Goal: Task Accomplishment & Management: Use online tool/utility

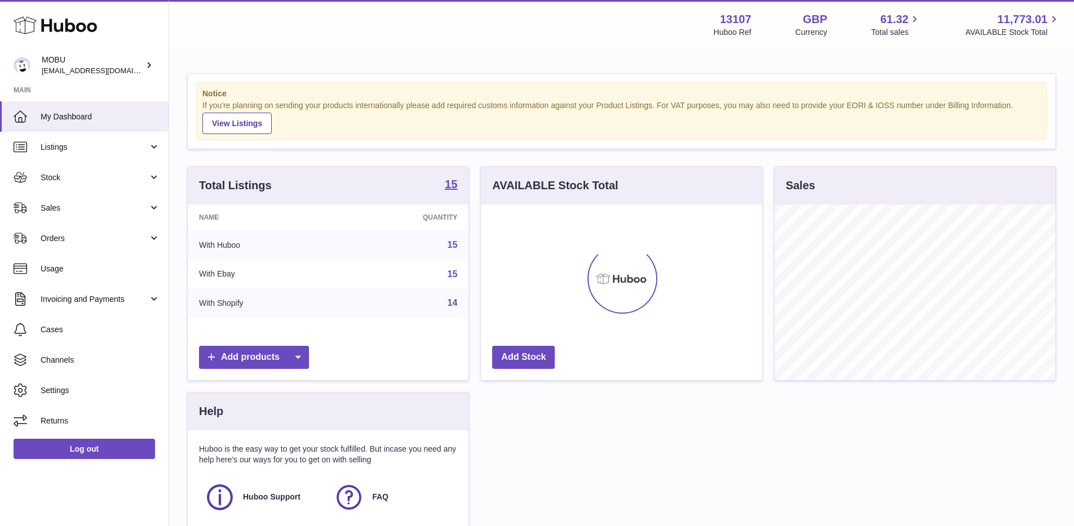
scroll to position [176, 281]
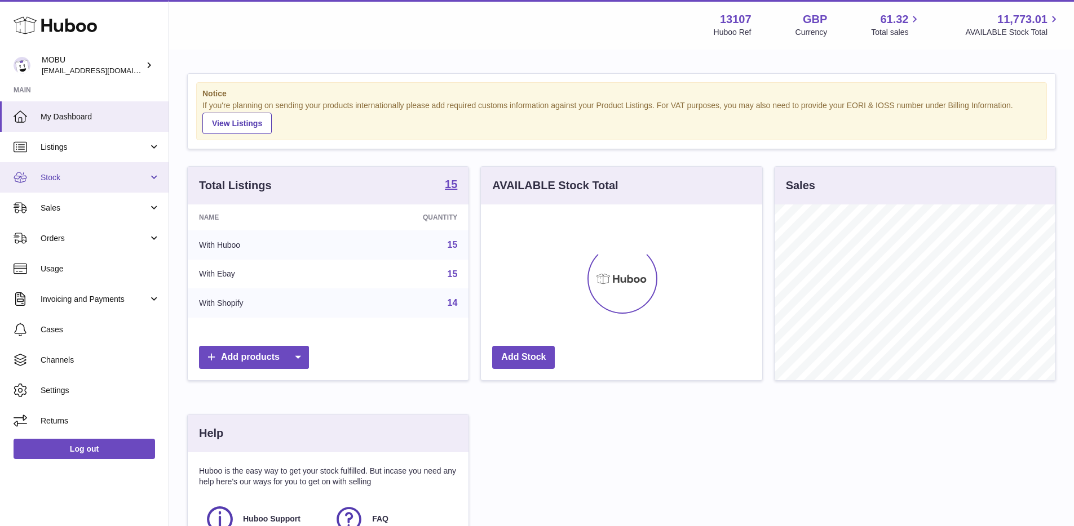
click at [110, 168] on link "Stock" at bounding box center [84, 177] width 168 height 30
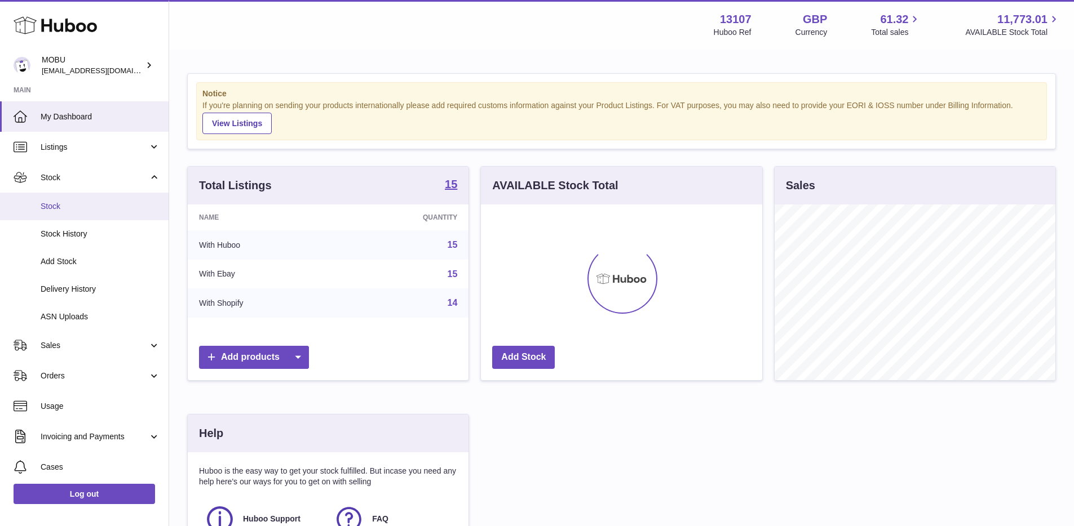
click at [96, 206] on span "Stock" at bounding box center [100, 206] width 119 height 11
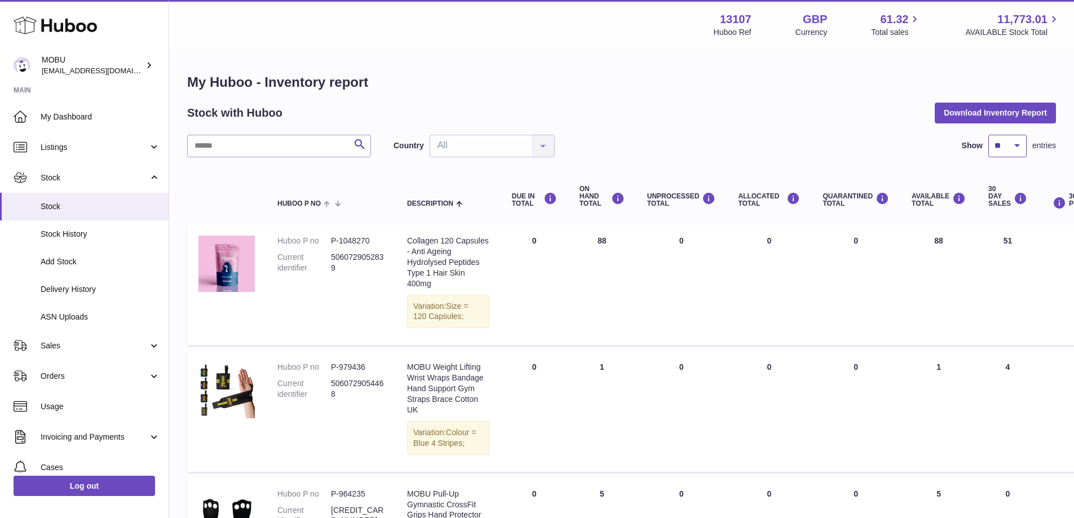
click at [1012, 149] on select "** ** ** ***" at bounding box center [1007, 146] width 38 height 23
click at [992, 118] on button "Download Inventory Report" at bounding box center [994, 113] width 121 height 20
click at [97, 347] on span "Sales" at bounding box center [95, 345] width 108 height 11
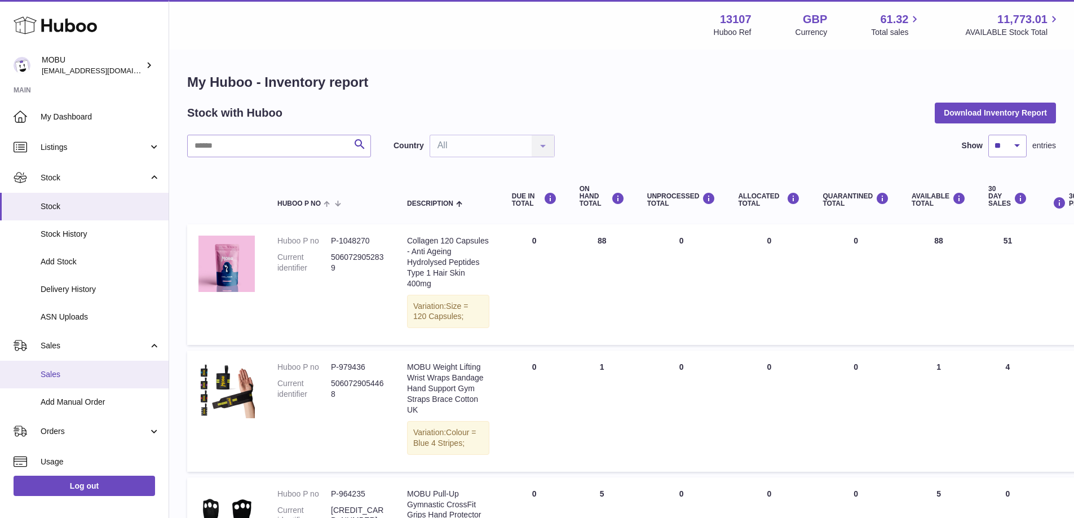
click at [74, 370] on span "Sales" at bounding box center [100, 374] width 119 height 11
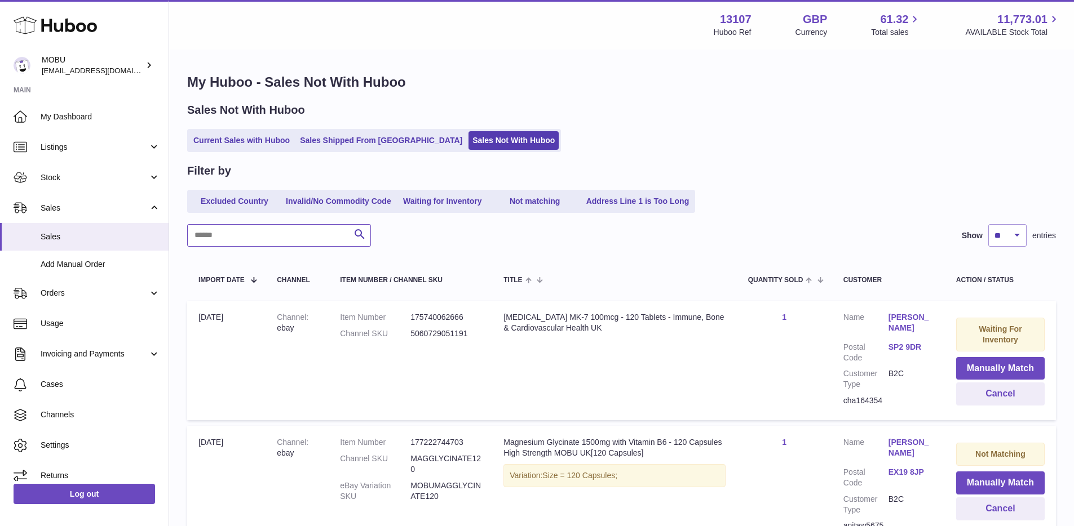
click at [280, 242] on input "text" at bounding box center [279, 235] width 184 height 23
type input "********"
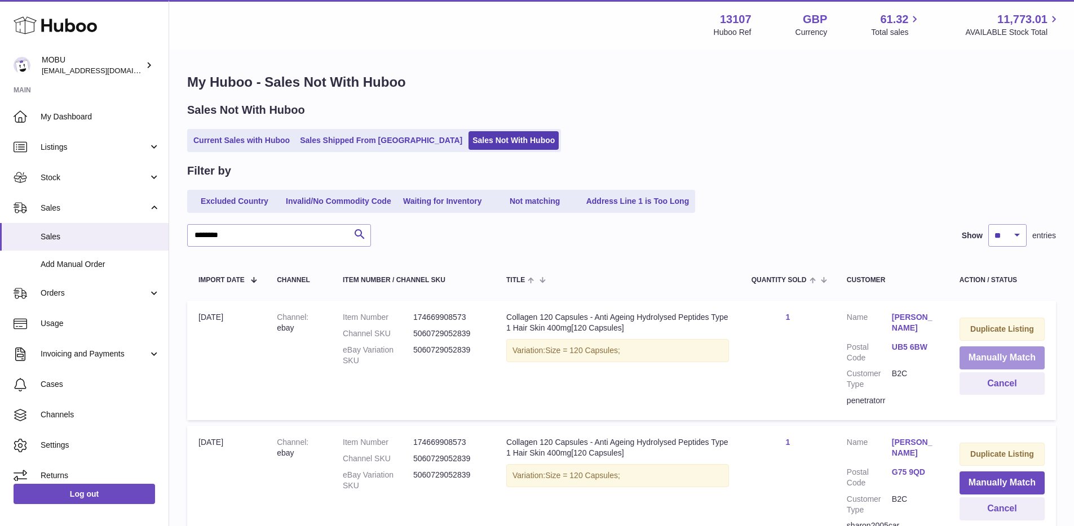
drag, startPoint x: 987, startPoint y: 353, endPoint x: 979, endPoint y: 348, distance: 8.6
click at [987, 353] on button "Manually Match" at bounding box center [1001, 358] width 85 height 23
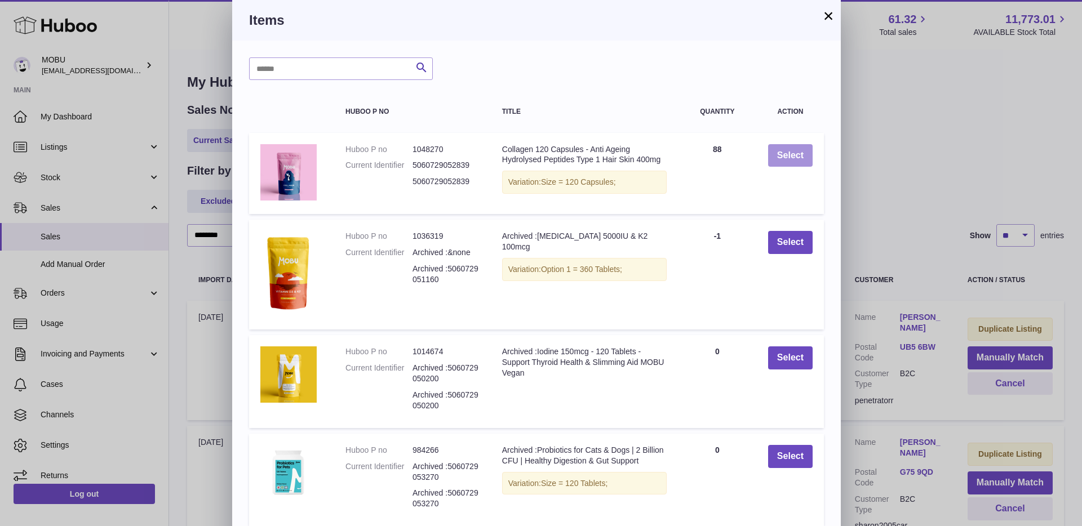
click at [790, 147] on button "Select" at bounding box center [790, 155] width 45 height 23
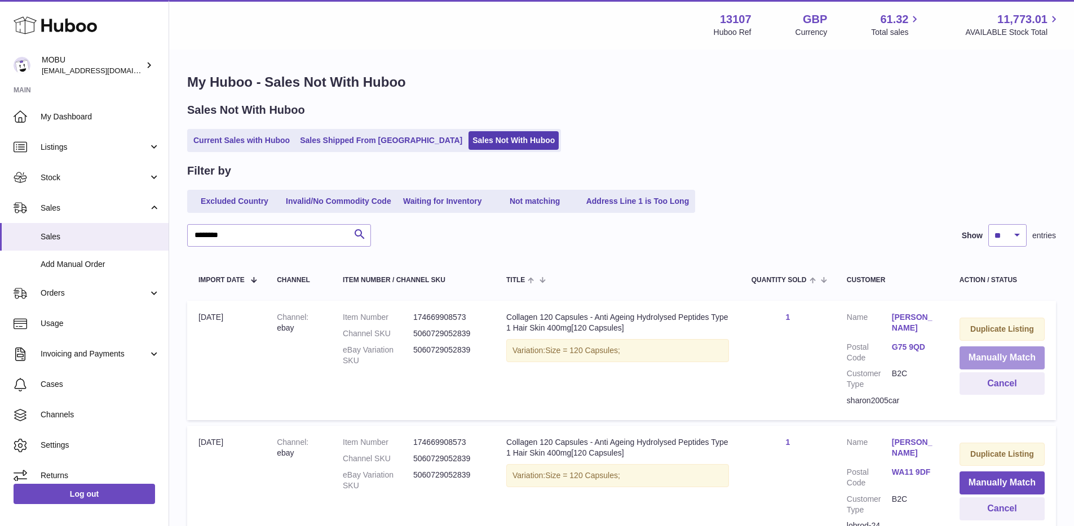
click at [995, 357] on button "Manually Match" at bounding box center [1001, 358] width 85 height 23
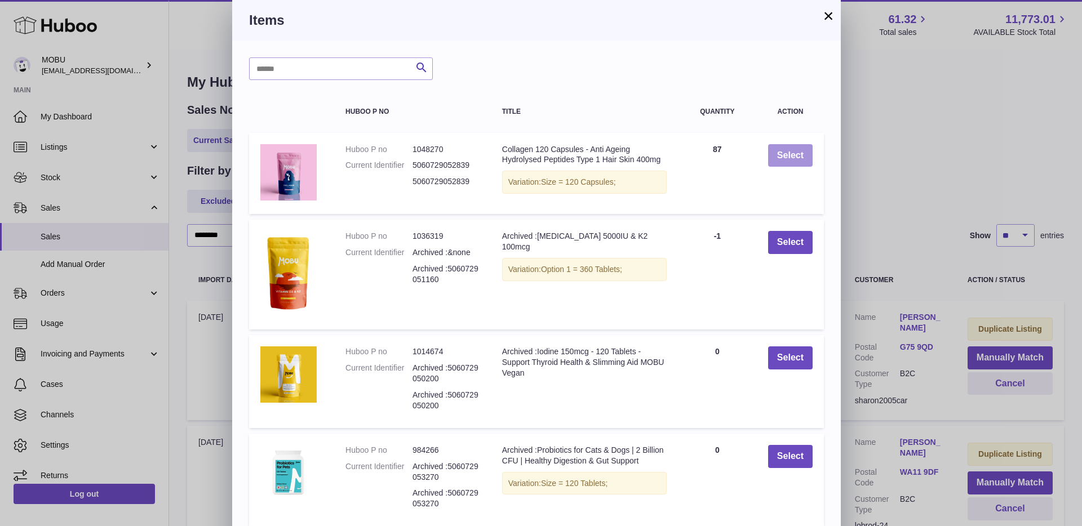
click at [790, 141] on td "Select" at bounding box center [790, 174] width 67 height 82
click at [792, 151] on button "Select" at bounding box center [790, 155] width 45 height 23
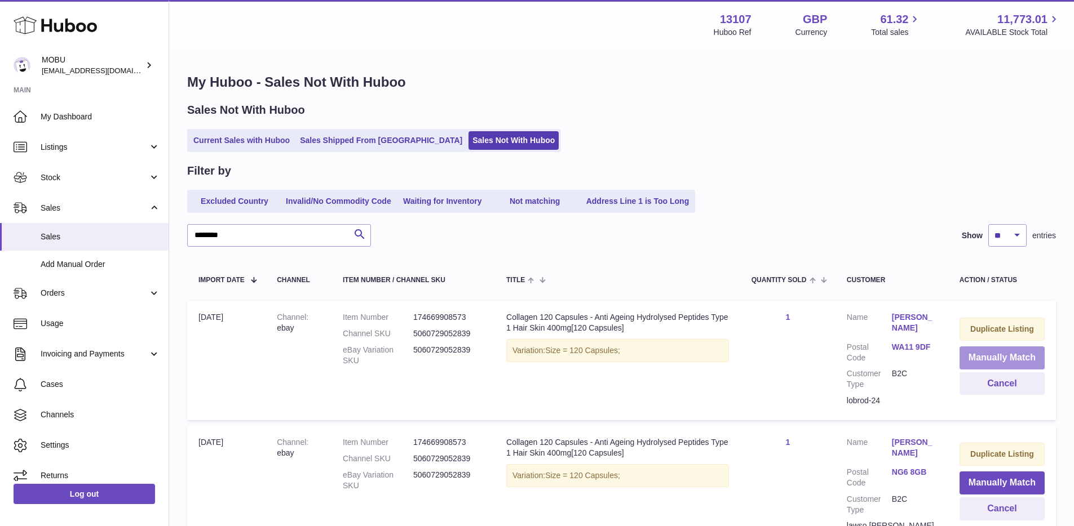
click at [1008, 356] on button "Manually Match" at bounding box center [1001, 358] width 85 height 23
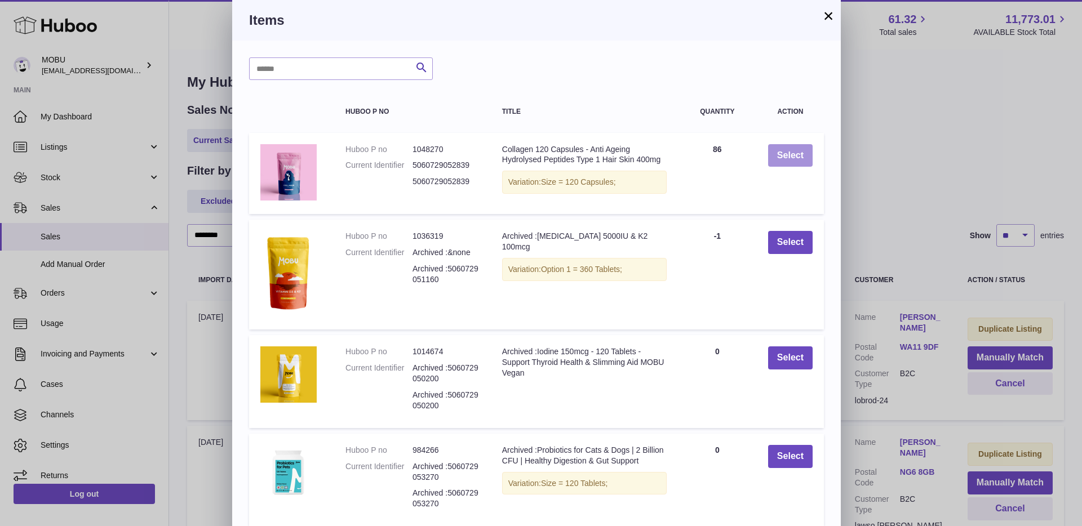
click at [787, 155] on button "Select" at bounding box center [790, 155] width 45 height 23
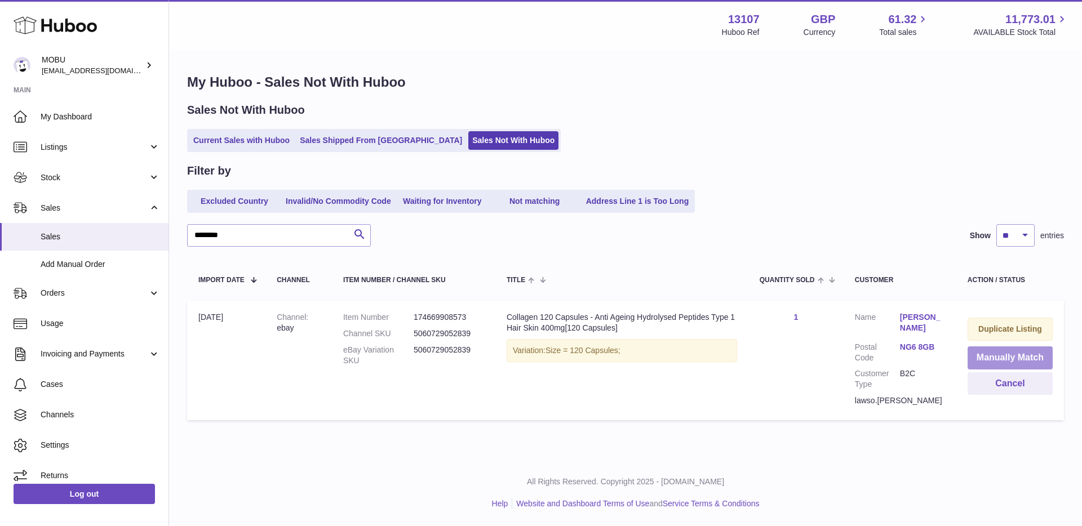
click at [1004, 348] on button "Manually Match" at bounding box center [1010, 358] width 85 height 23
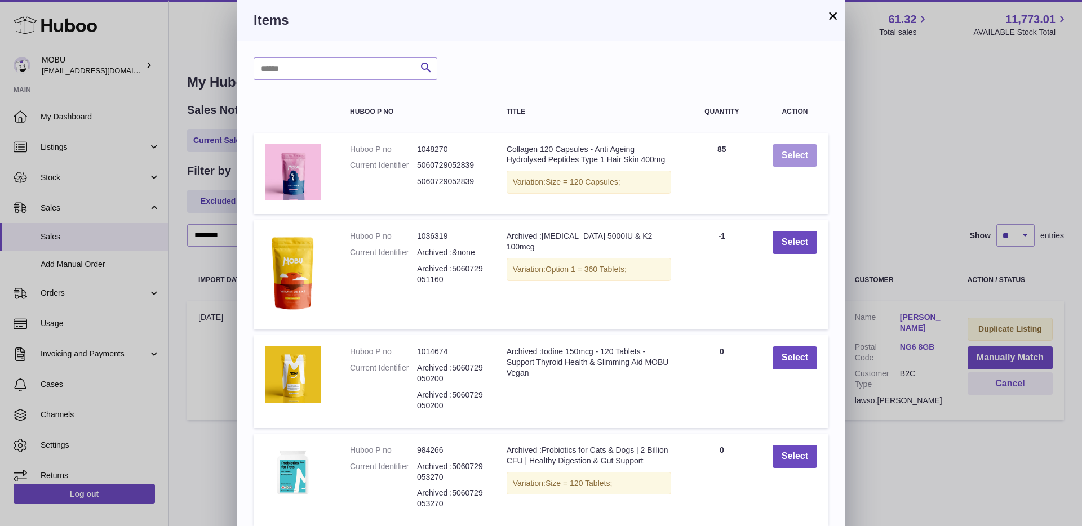
click at [796, 153] on button "Select" at bounding box center [795, 155] width 45 height 23
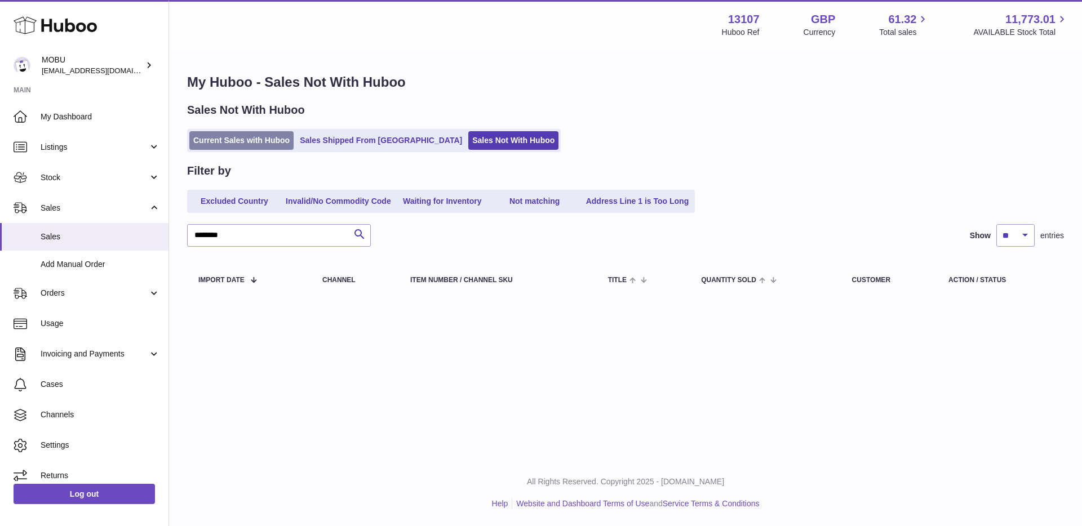
click at [265, 135] on link "Current Sales with Huboo" at bounding box center [241, 140] width 104 height 19
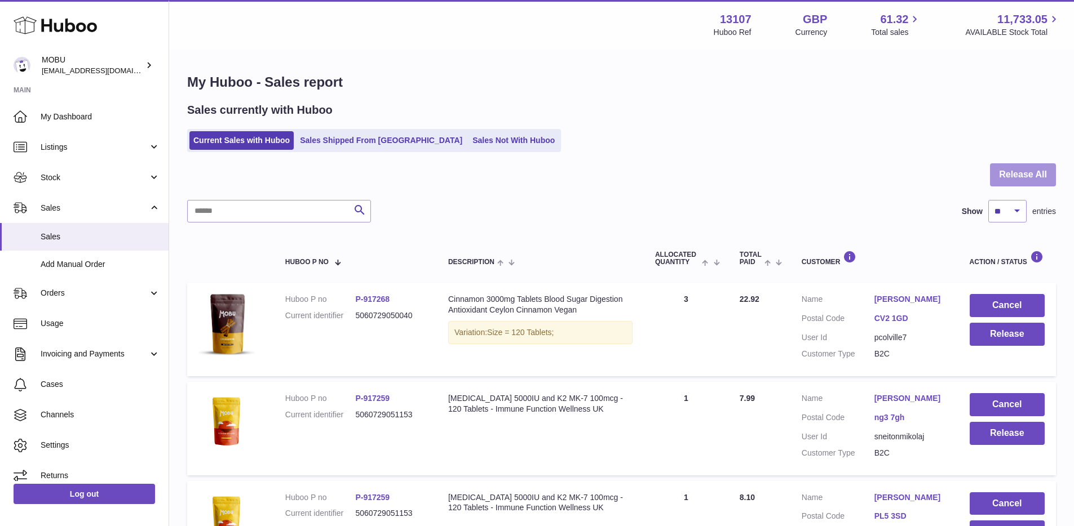
click at [1020, 180] on button "Release All" at bounding box center [1023, 174] width 66 height 23
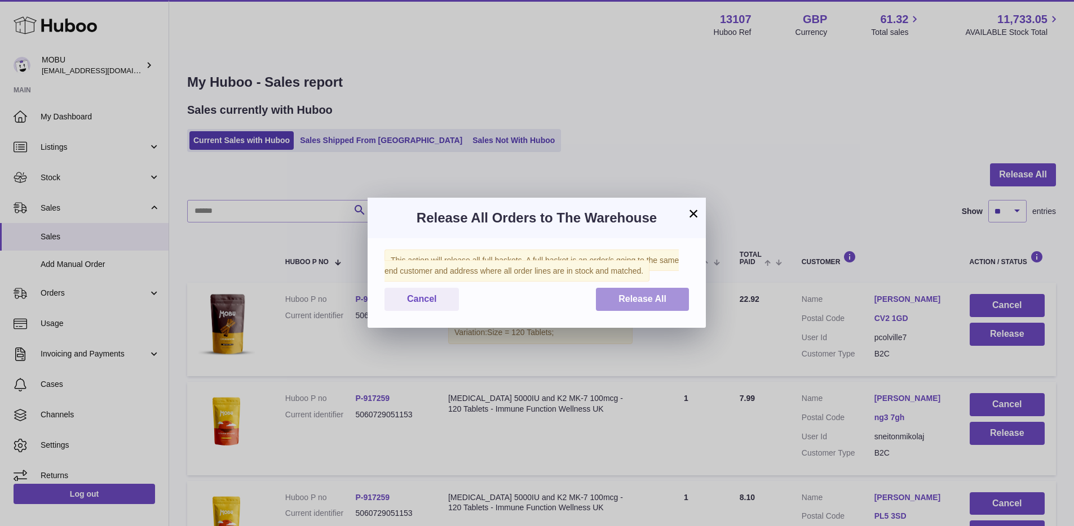
click at [676, 303] on button "Release All" at bounding box center [642, 299] width 93 height 23
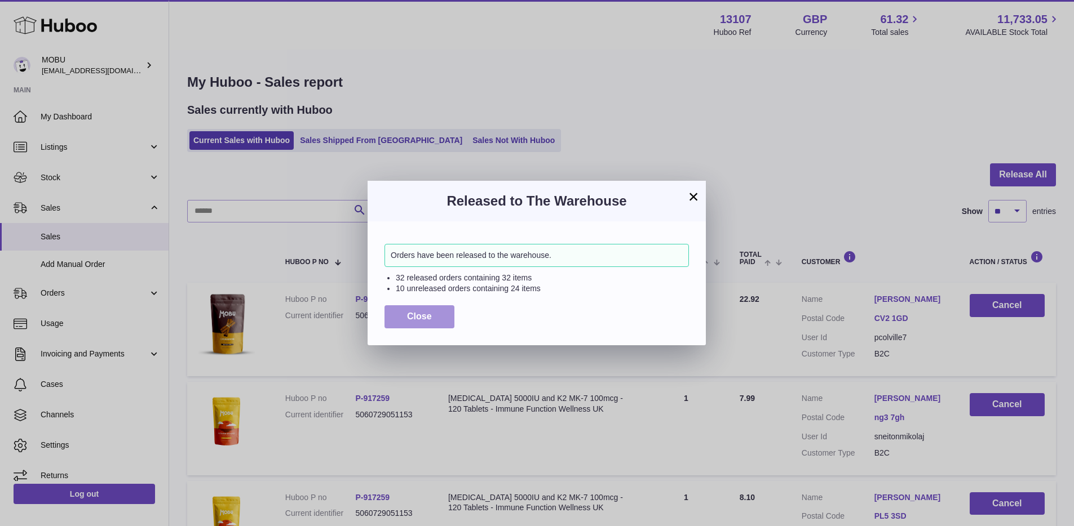
click at [445, 315] on button "Close" at bounding box center [419, 316] width 70 height 23
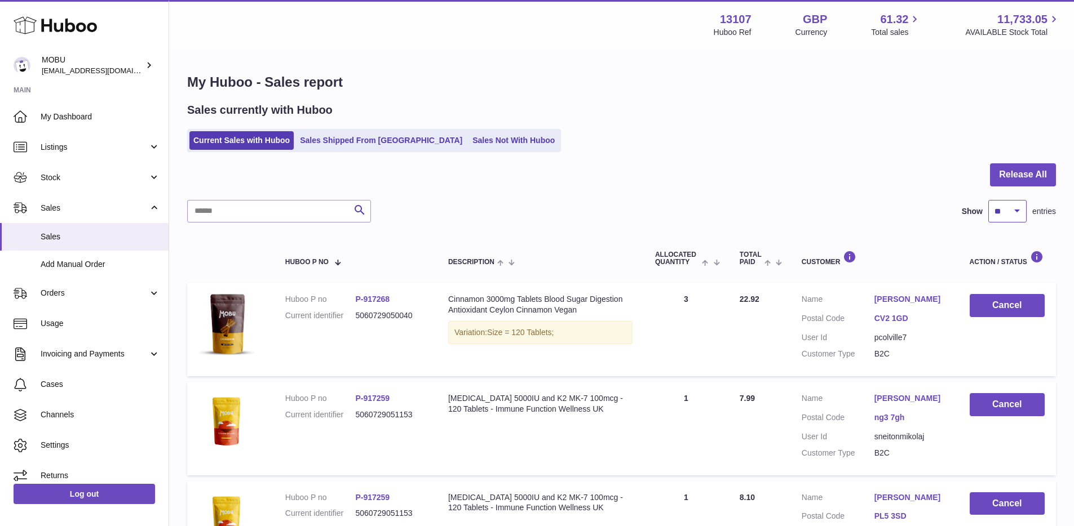
click at [1020, 213] on select "** ** ** ***" at bounding box center [1007, 211] width 38 height 23
select select "***"
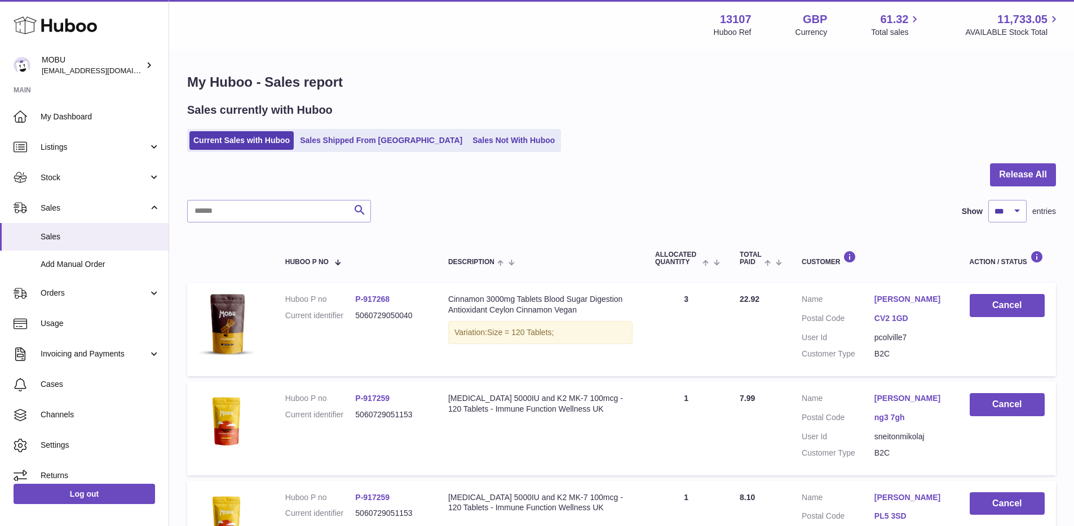
scroll to position [478, 0]
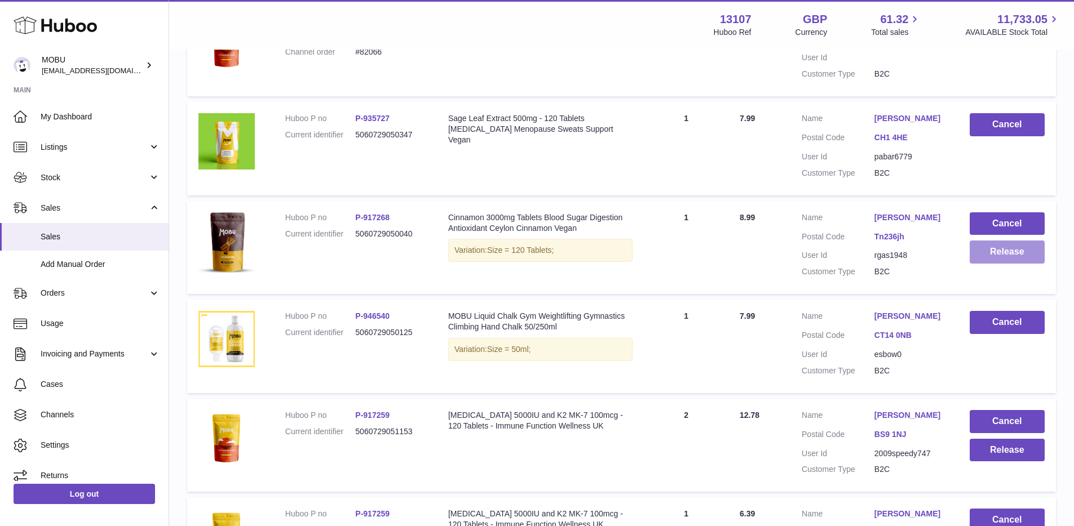
click at [1012, 263] on button "Release" at bounding box center [1006, 252] width 75 height 23
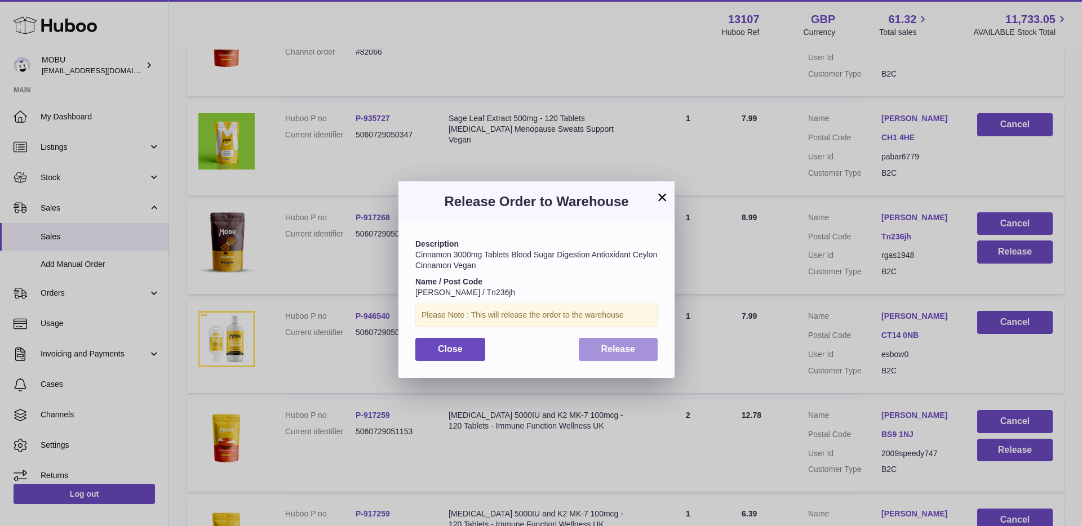
click at [605, 348] on span "Release" at bounding box center [618, 349] width 34 height 10
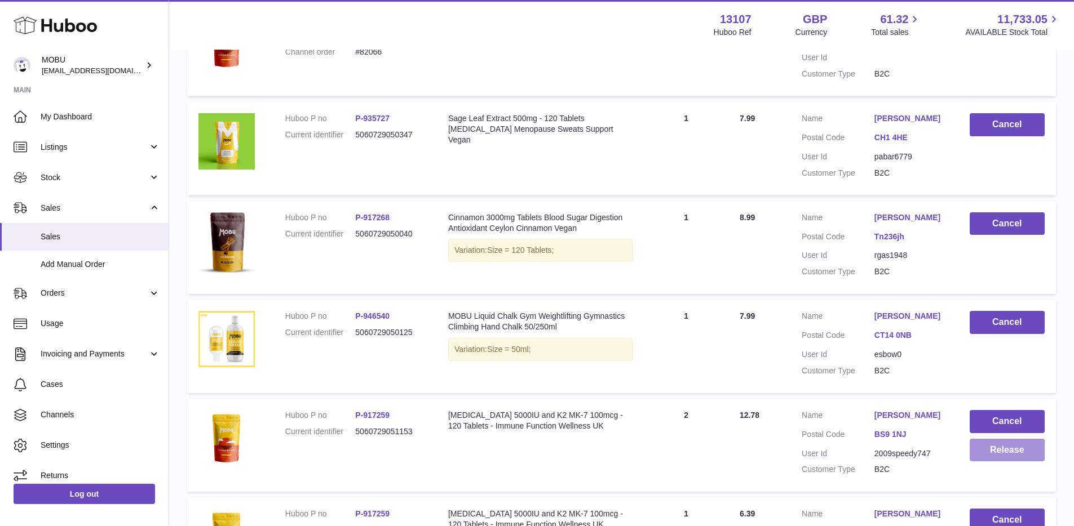
click at [985, 458] on button "Release" at bounding box center [1006, 450] width 75 height 23
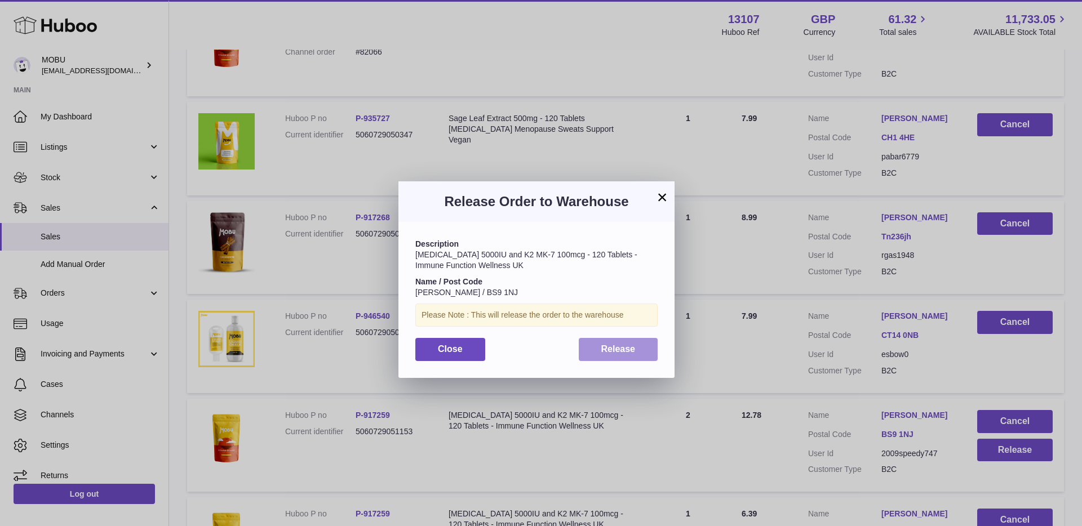
click at [645, 353] on button "Release" at bounding box center [618, 349] width 79 height 23
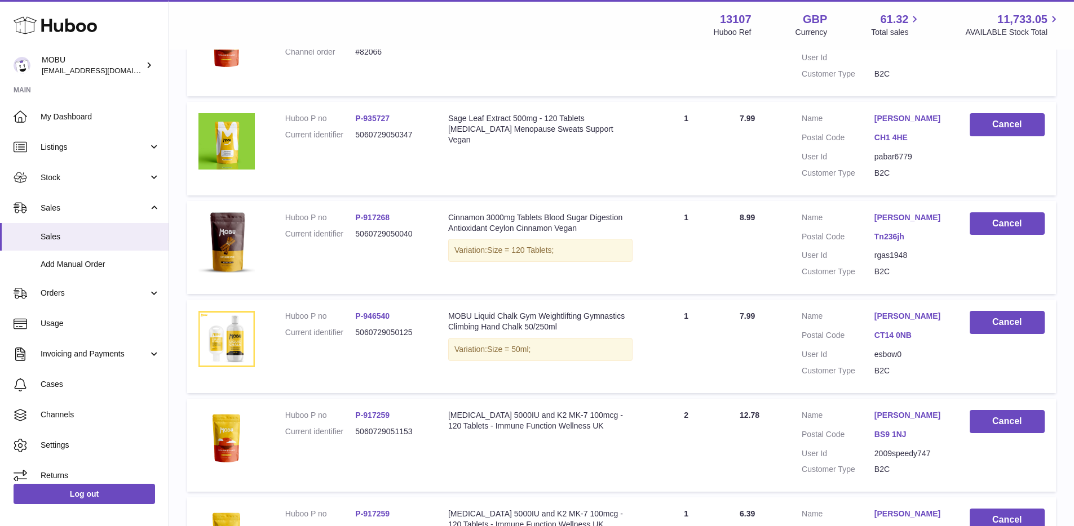
scroll to position [774, 0]
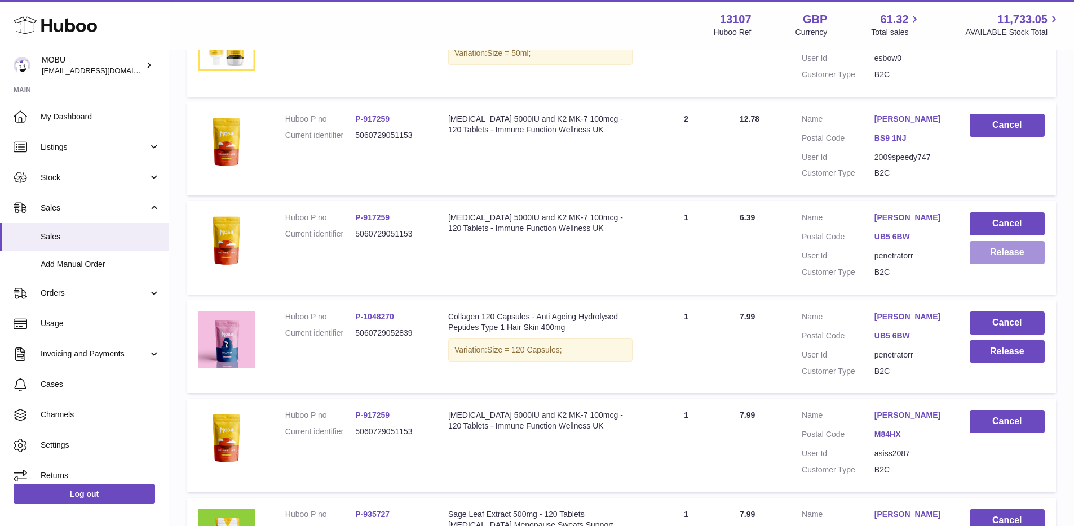
click at [1015, 264] on button "Release" at bounding box center [1006, 252] width 75 height 23
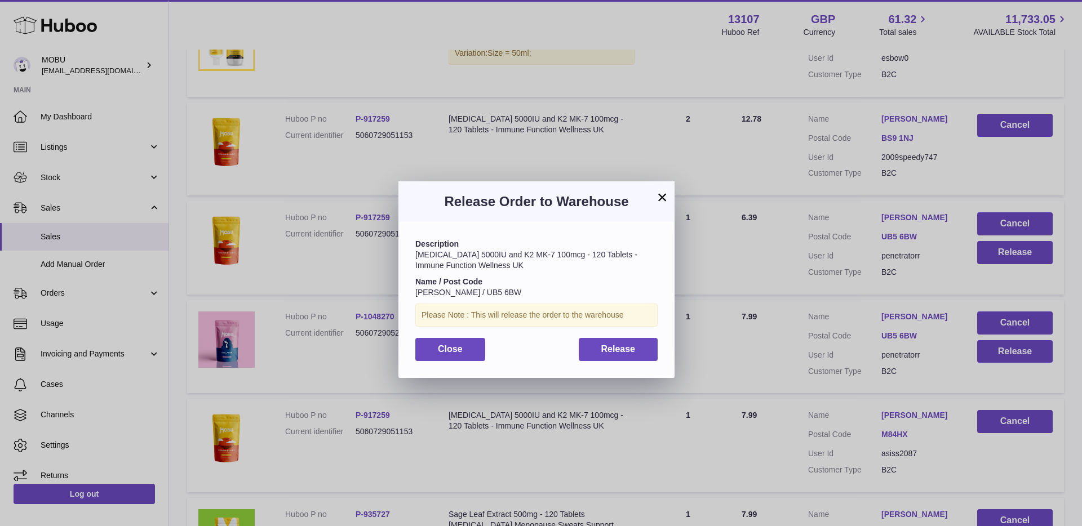
click at [631, 333] on div "Description Vitamin D3 5000IU and K2 MK-7 100mcg - 120 Tablets - Immune Functio…" at bounding box center [536, 300] width 276 height 156
click at [639, 340] on button "Release" at bounding box center [618, 349] width 79 height 23
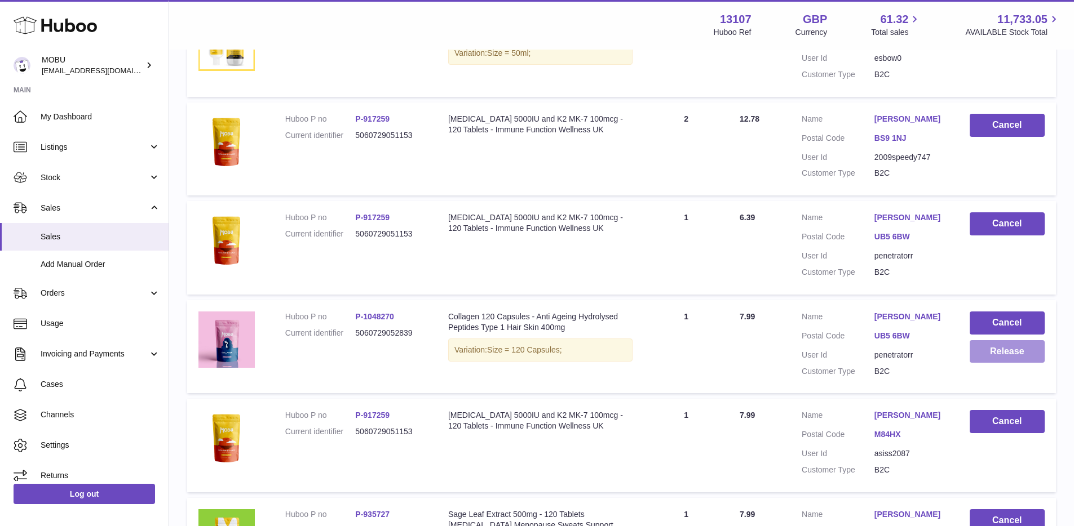
click at [991, 361] on button "Release" at bounding box center [1006, 351] width 75 height 23
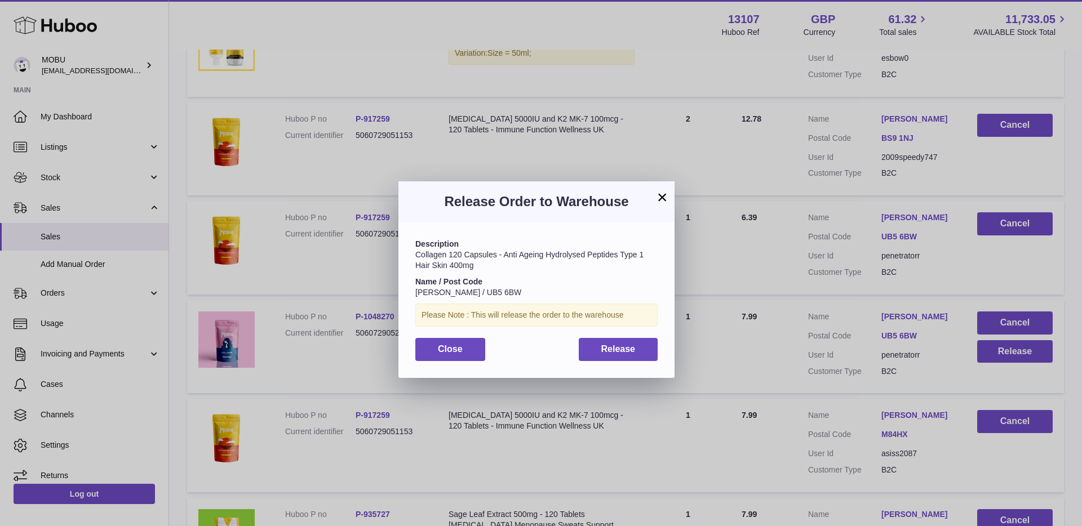
drag, startPoint x: 628, startPoint y: 362, endPoint x: 640, endPoint y: 332, distance: 32.1
click at [628, 362] on div "Description Collagen 120 Capsules - Anti Ageing Hydrolysed Peptides Type 1 Hair…" at bounding box center [536, 300] width 276 height 156
click at [618, 353] on span "Release" at bounding box center [618, 349] width 34 height 10
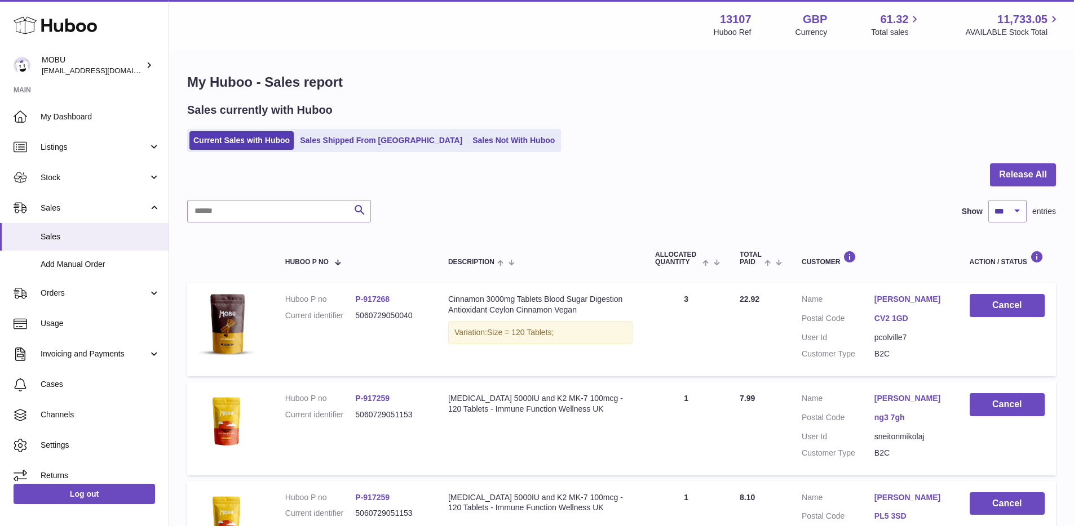
scroll to position [1379, 0]
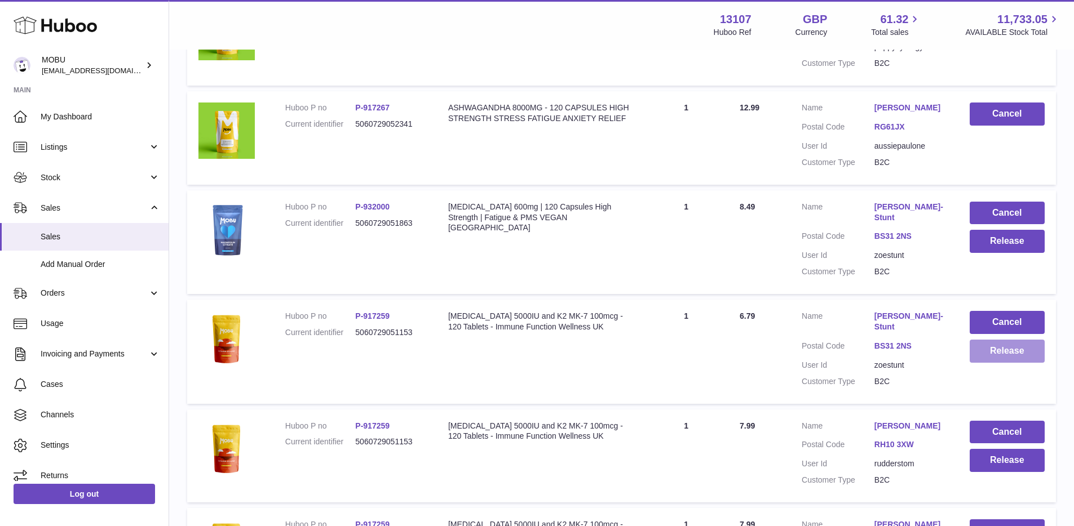
click at [1017, 358] on button "Release" at bounding box center [1006, 351] width 75 height 23
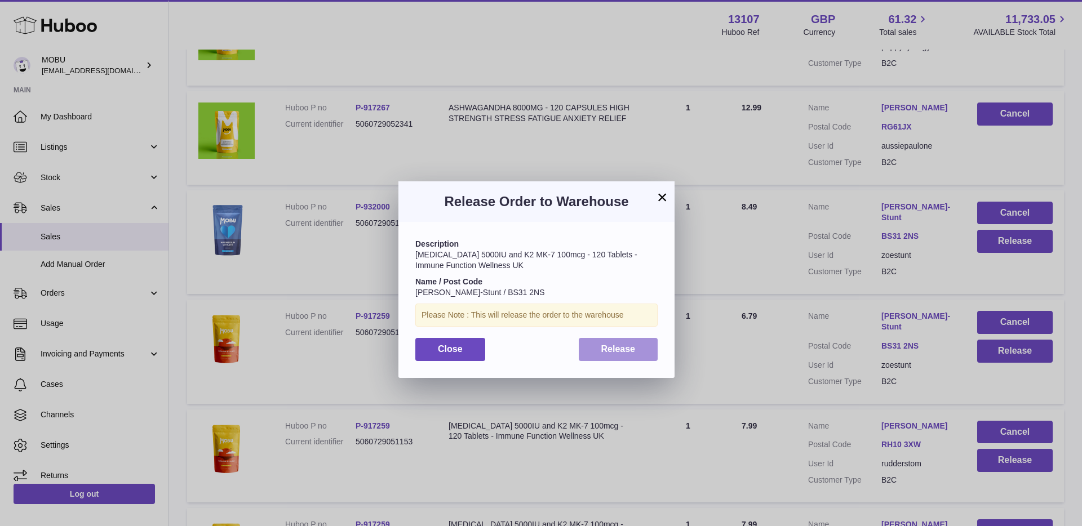
click at [612, 351] on span "Release" at bounding box center [618, 349] width 34 height 10
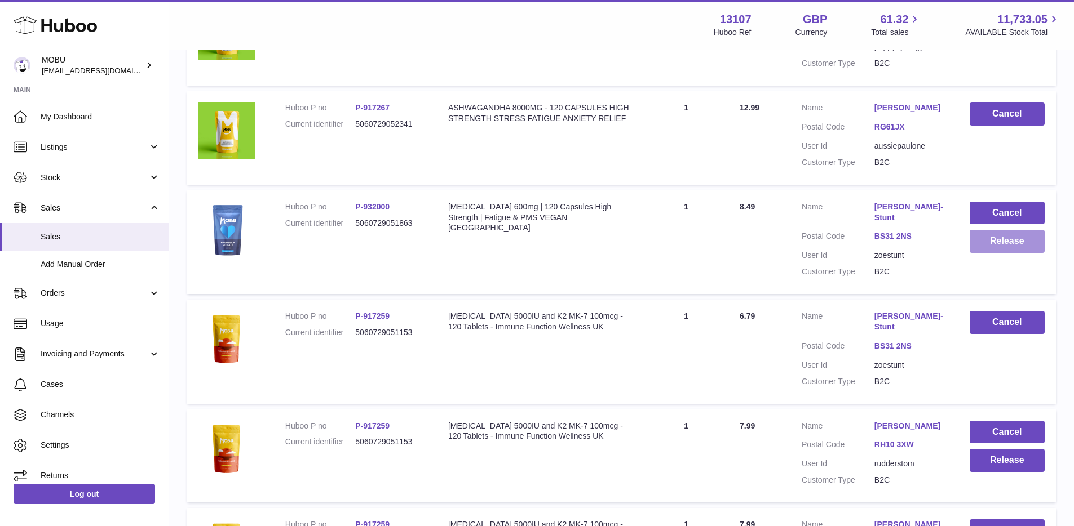
click at [998, 253] on button "Release" at bounding box center [1006, 241] width 75 height 23
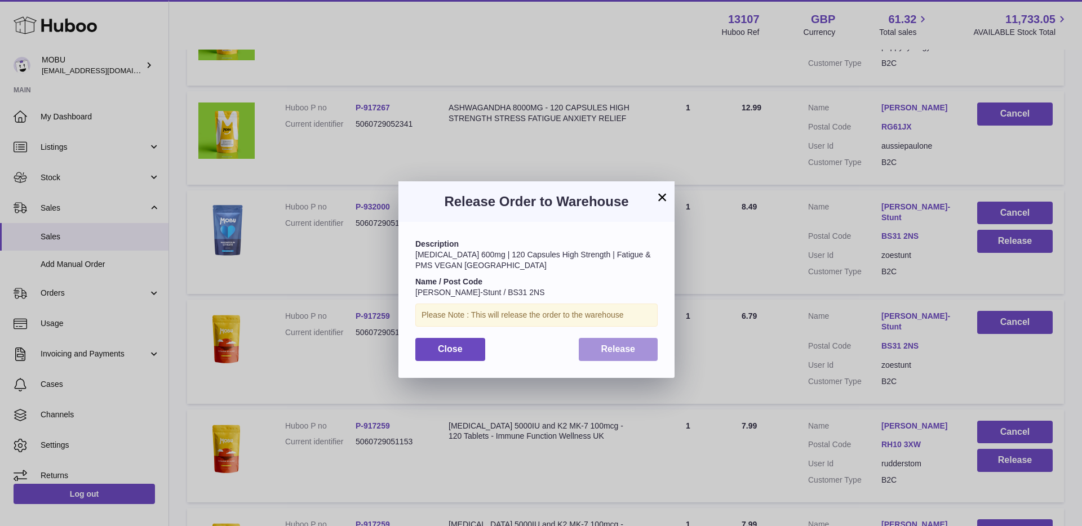
click at [627, 351] on span "Release" at bounding box center [618, 349] width 34 height 10
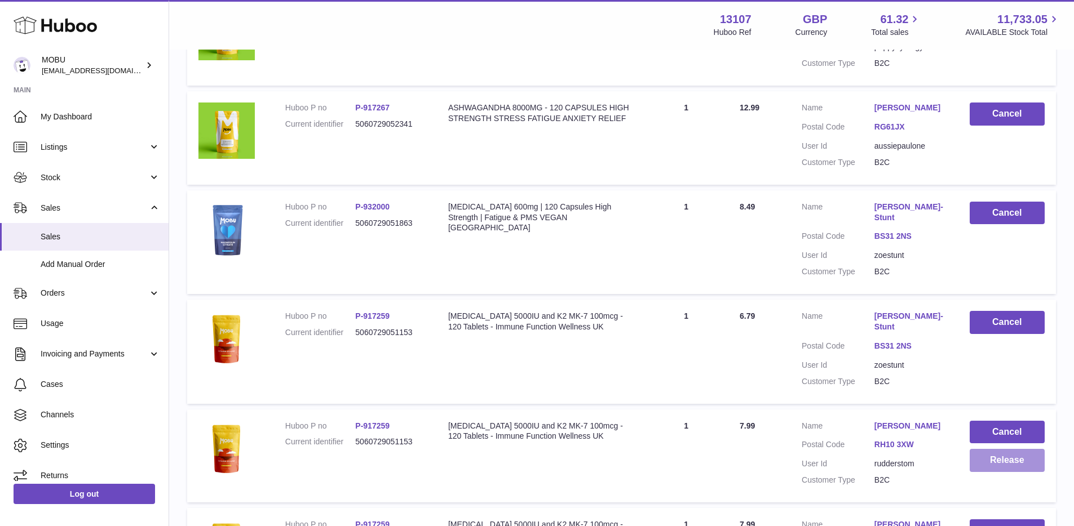
click at [993, 463] on button "Release" at bounding box center [1006, 460] width 75 height 23
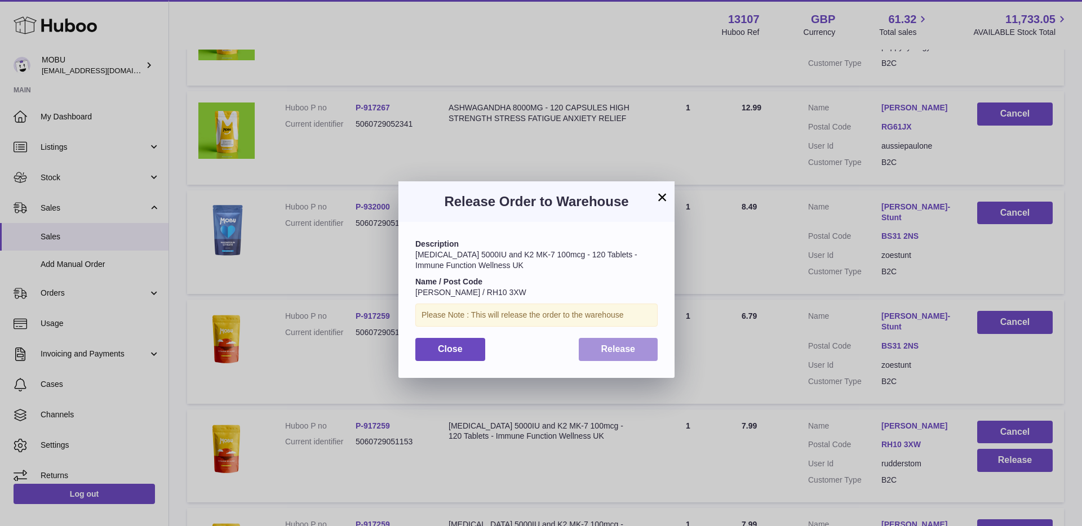
click at [646, 356] on button "Release" at bounding box center [618, 349] width 79 height 23
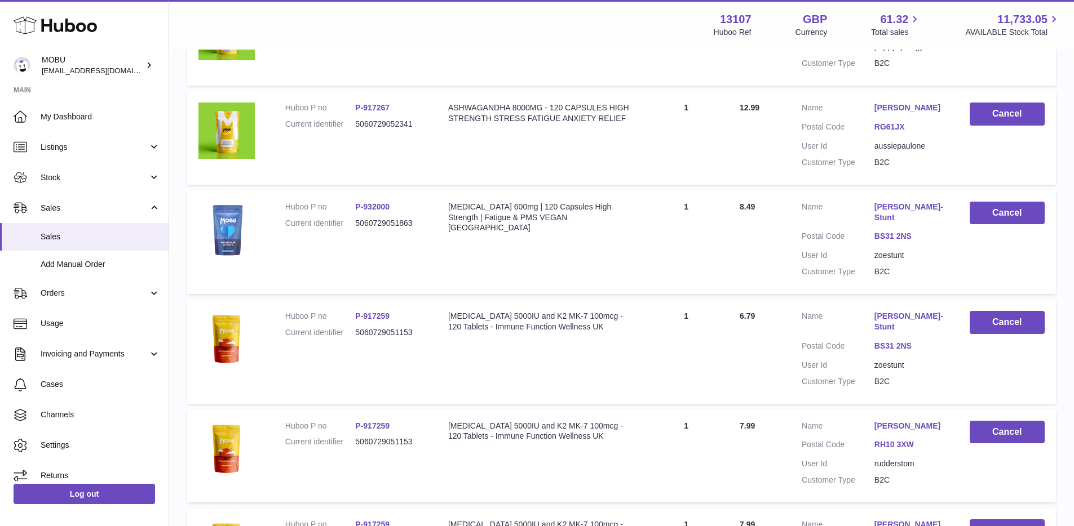
scroll to position [2269, 0]
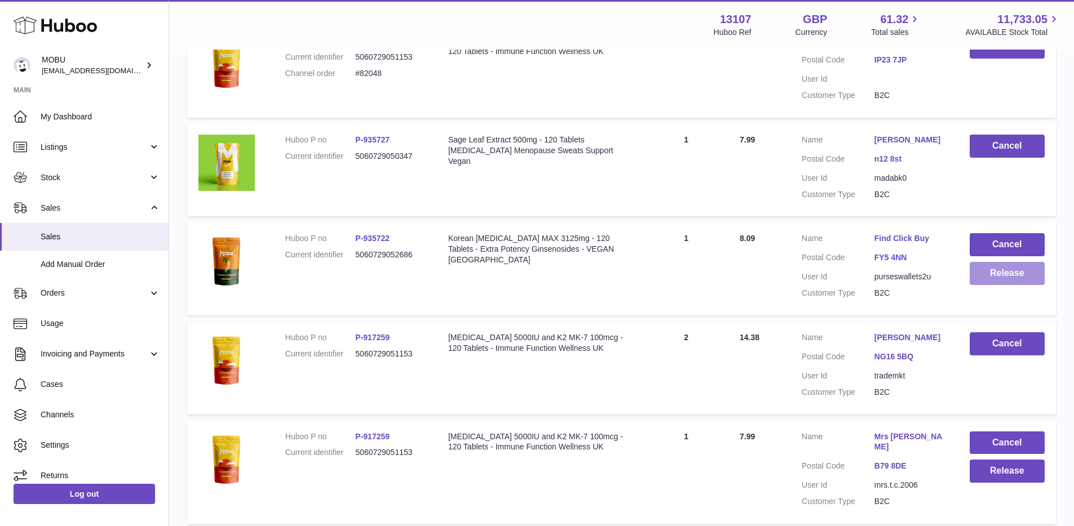
click at [1017, 269] on button "Release" at bounding box center [1006, 273] width 75 height 23
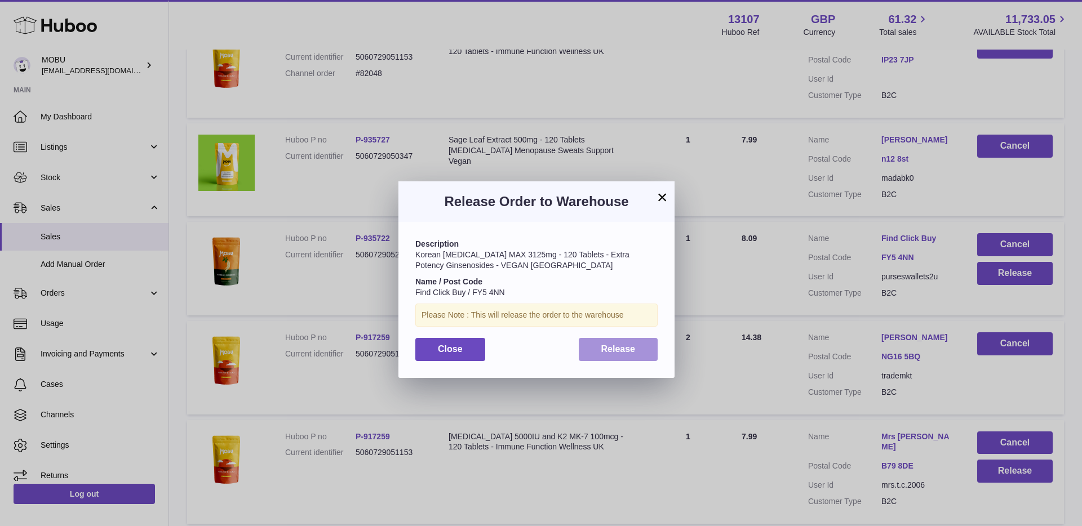
click at [633, 345] on span "Release" at bounding box center [618, 349] width 34 height 10
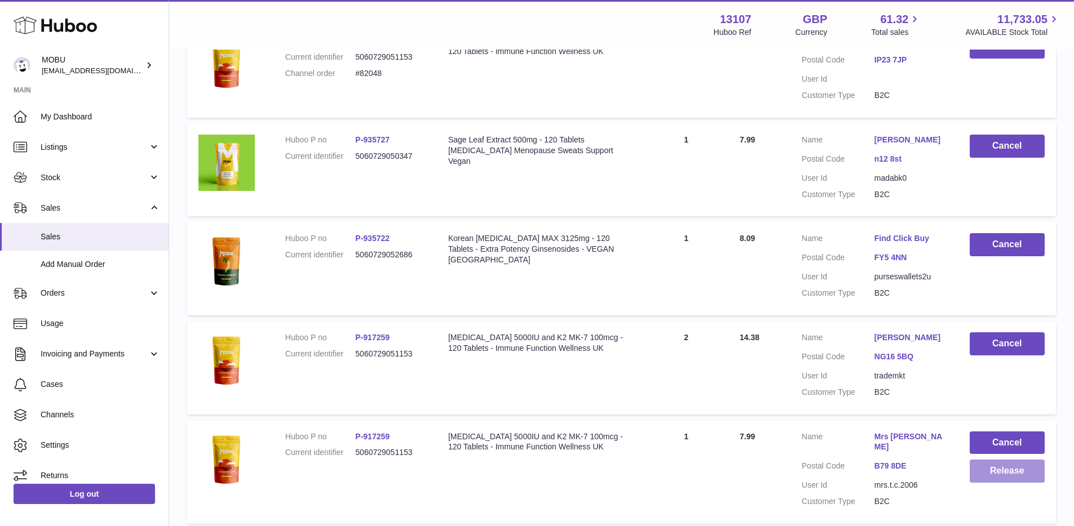
click at [1012, 460] on button "Release" at bounding box center [1006, 471] width 75 height 23
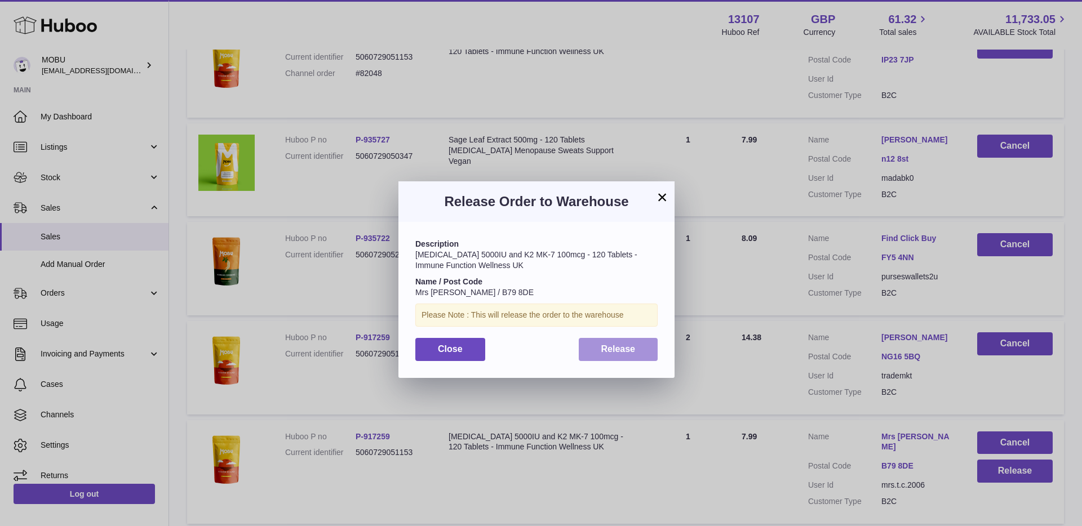
click at [636, 351] on button "Release" at bounding box center [618, 349] width 79 height 23
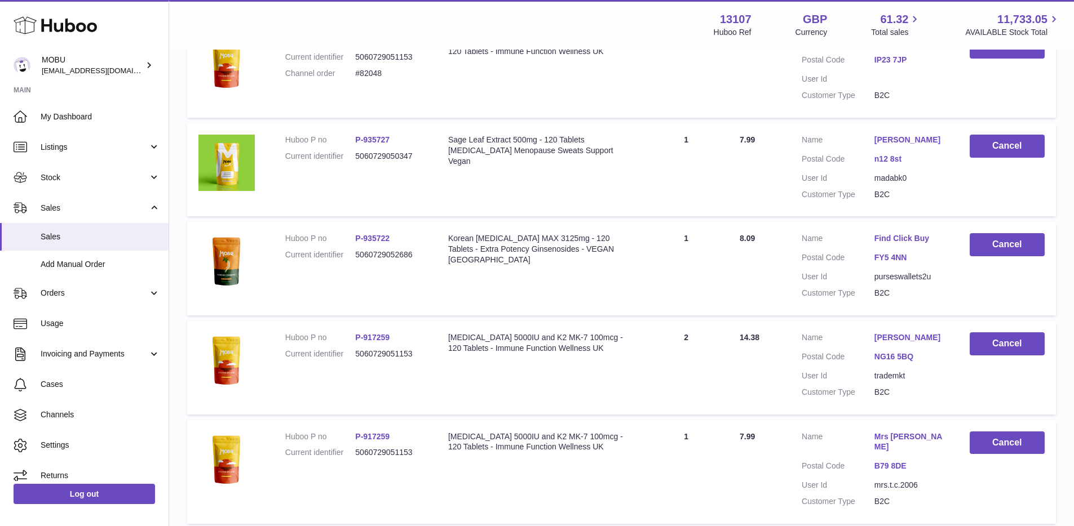
scroll to position [2764, 0]
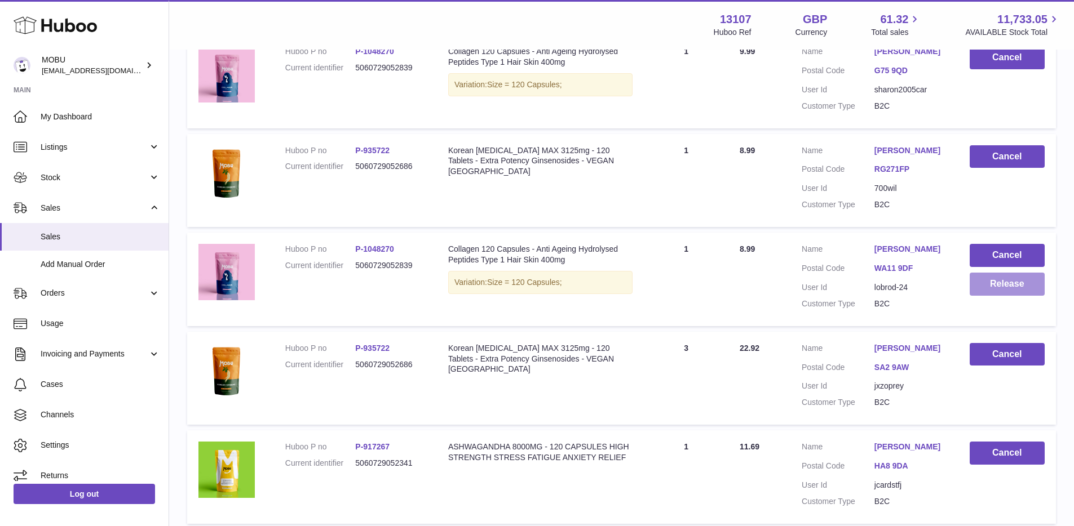
click at [984, 273] on button "Release" at bounding box center [1006, 284] width 75 height 23
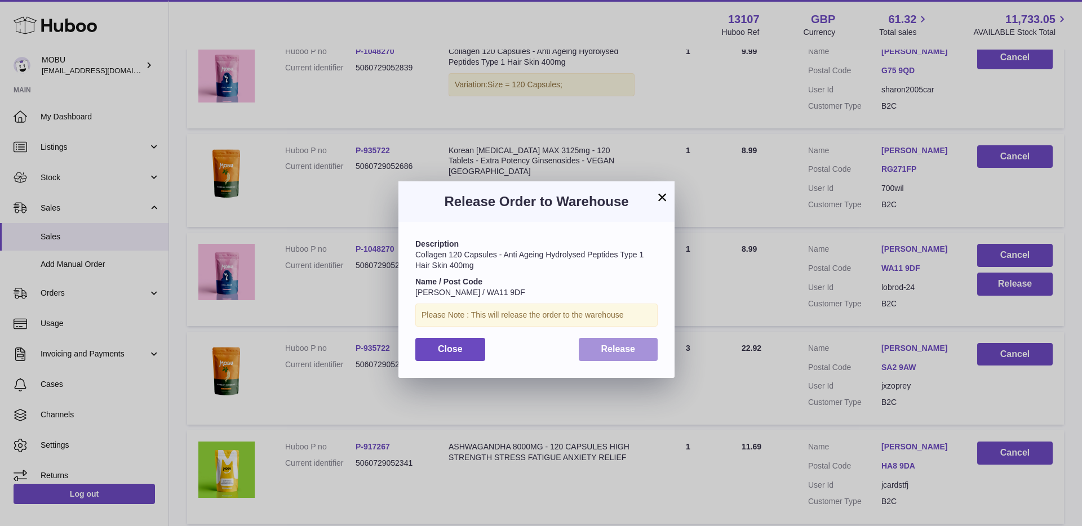
drag, startPoint x: 628, startPoint y: 353, endPoint x: 626, endPoint y: 338, distance: 15.4
click at [628, 353] on span "Release" at bounding box center [618, 349] width 34 height 10
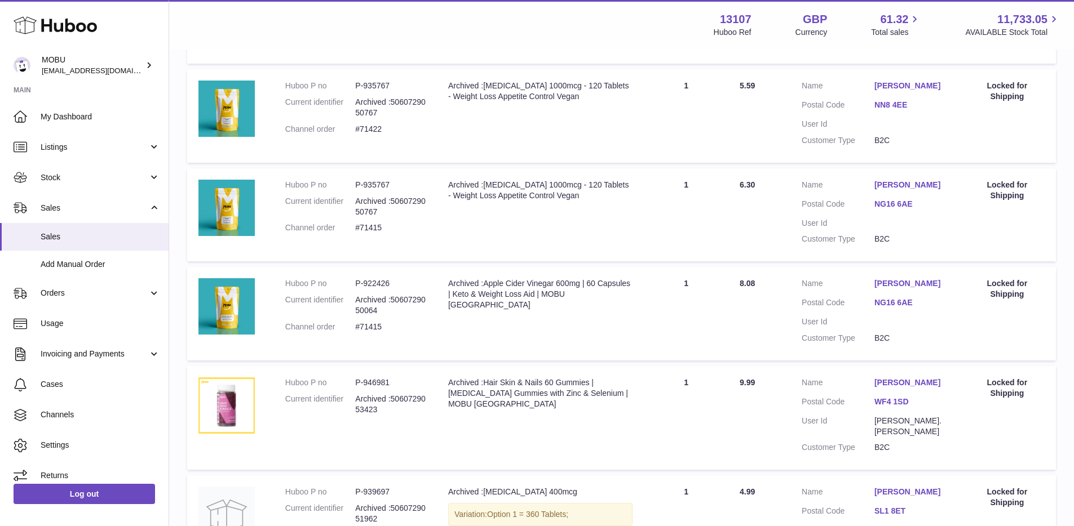
scroll to position [4581, 0]
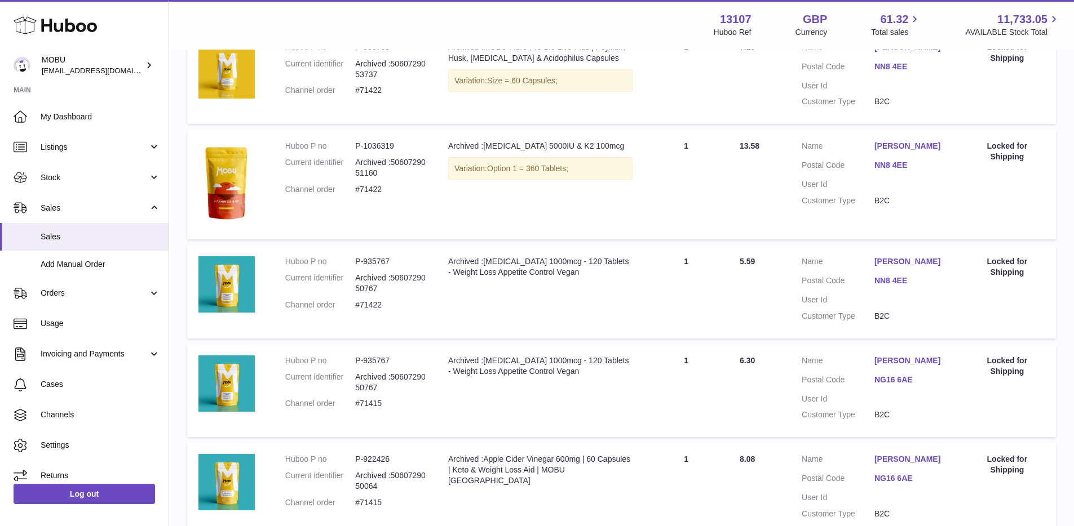
click at [718, 130] on td "Quantity Sold 1" at bounding box center [686, 185] width 85 height 110
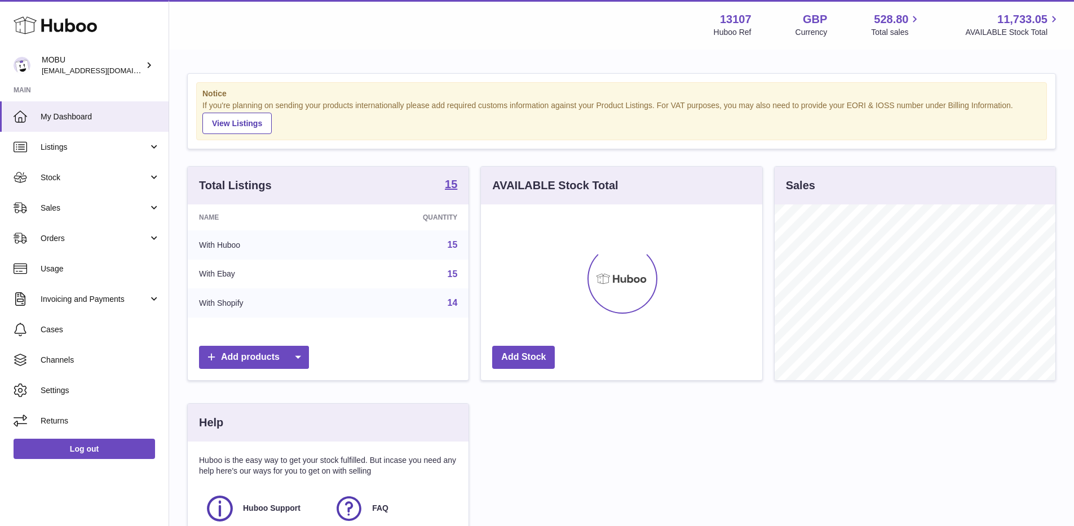
scroll to position [176, 281]
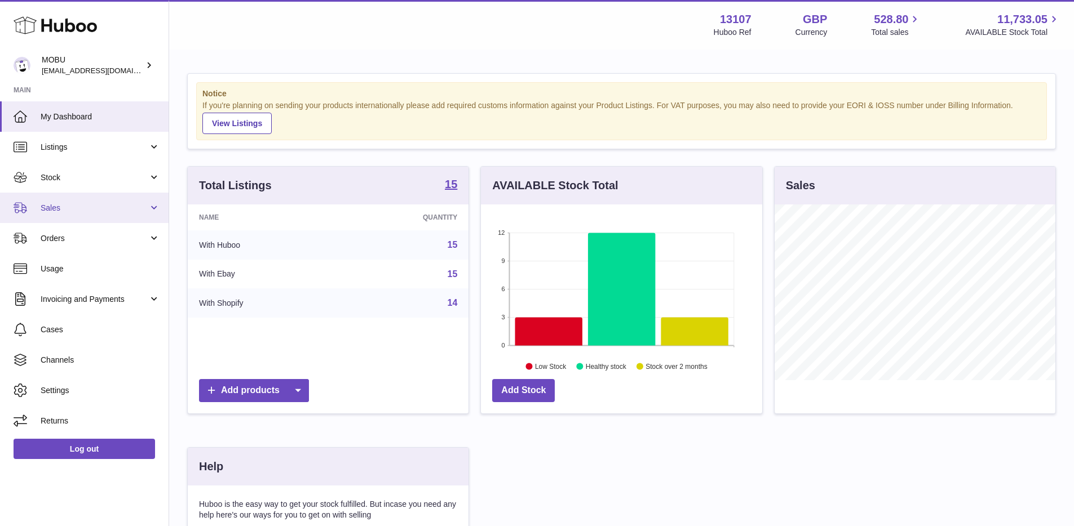
click at [84, 209] on span "Sales" at bounding box center [95, 208] width 108 height 11
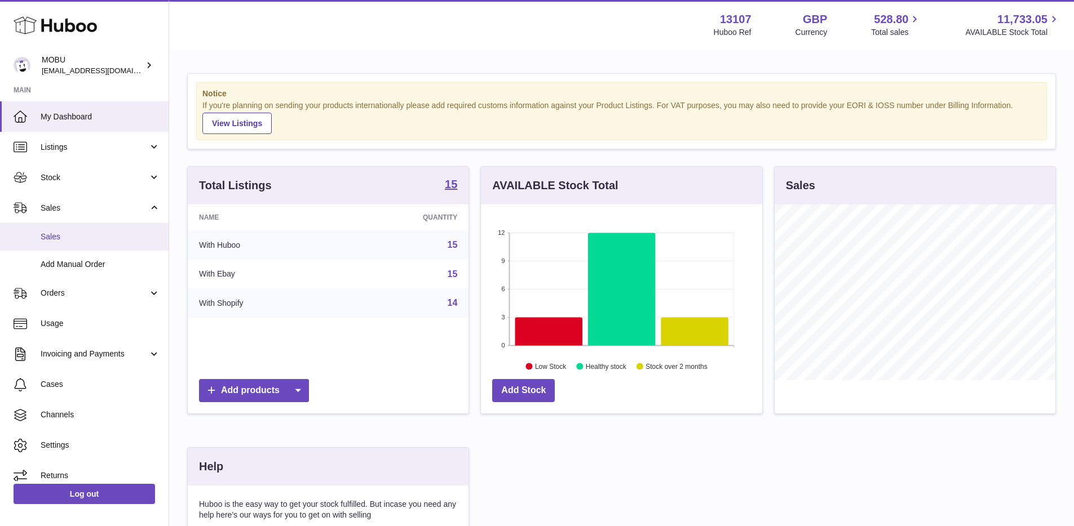
click at [84, 238] on span "Sales" at bounding box center [100, 237] width 119 height 11
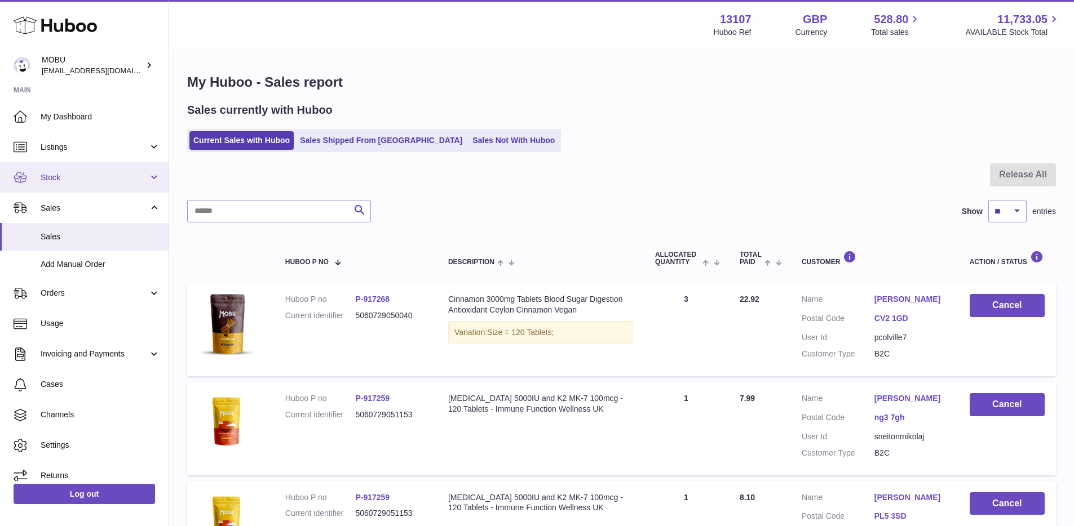
click at [100, 185] on link "Stock" at bounding box center [84, 177] width 168 height 30
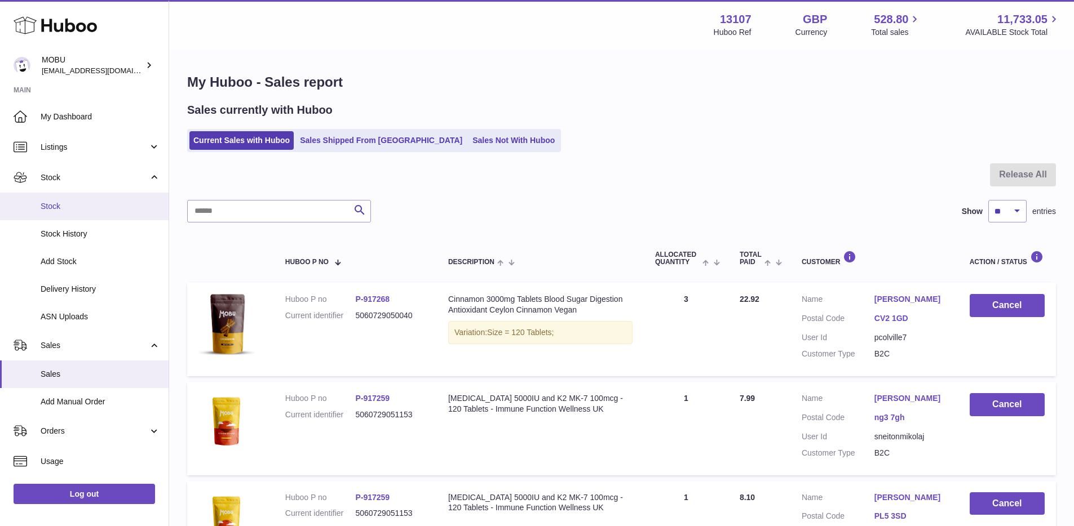
click at [94, 206] on span "Stock" at bounding box center [100, 206] width 119 height 11
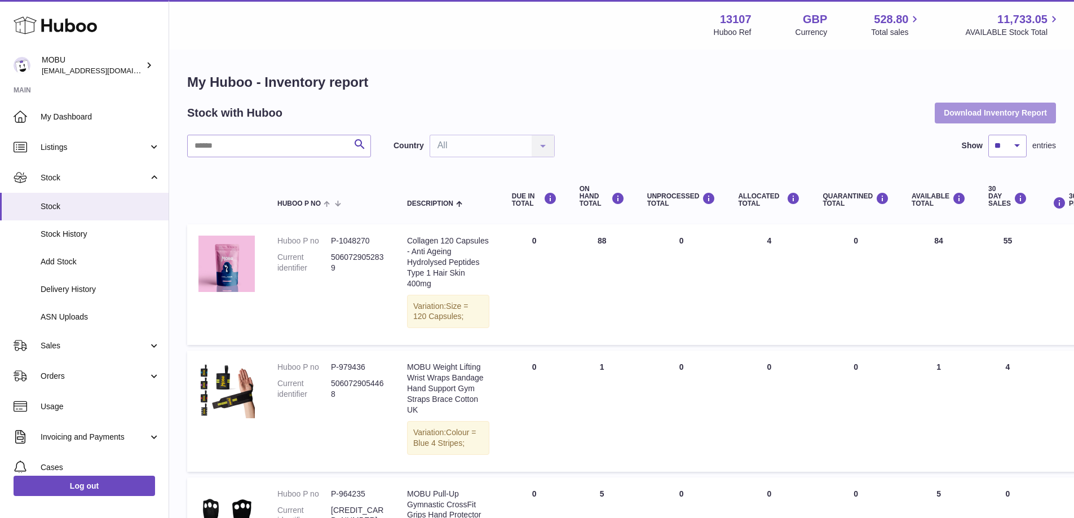
click at [997, 118] on button "Download Inventory Report" at bounding box center [994, 113] width 121 height 20
click at [547, 74] on h1 "My Huboo - Inventory report" at bounding box center [621, 82] width 868 height 18
